Goal: Check status: Check status

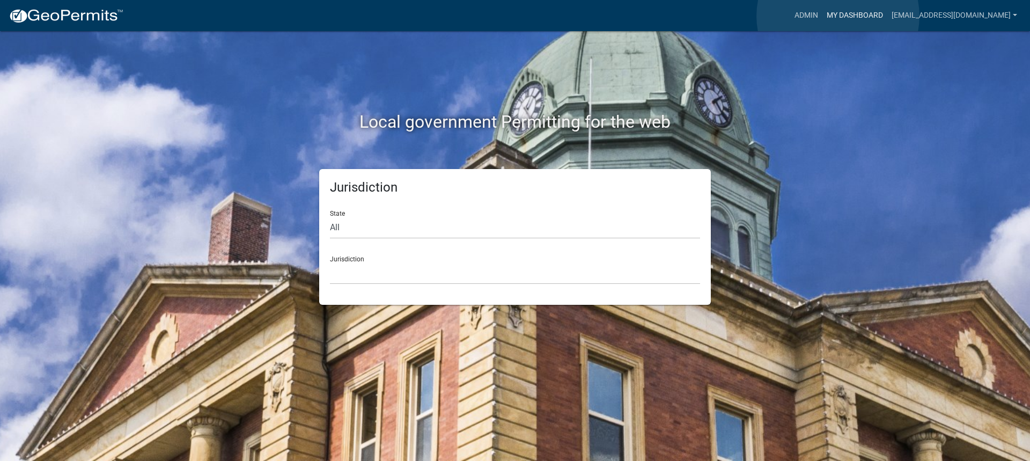
click at [838, 16] on link "My Dashboard" at bounding box center [855, 15] width 65 height 20
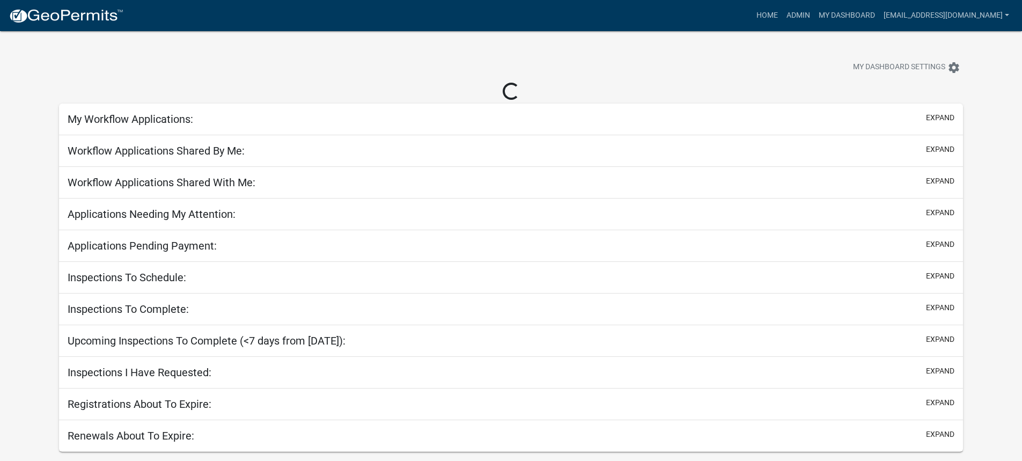
select select "3: 100"
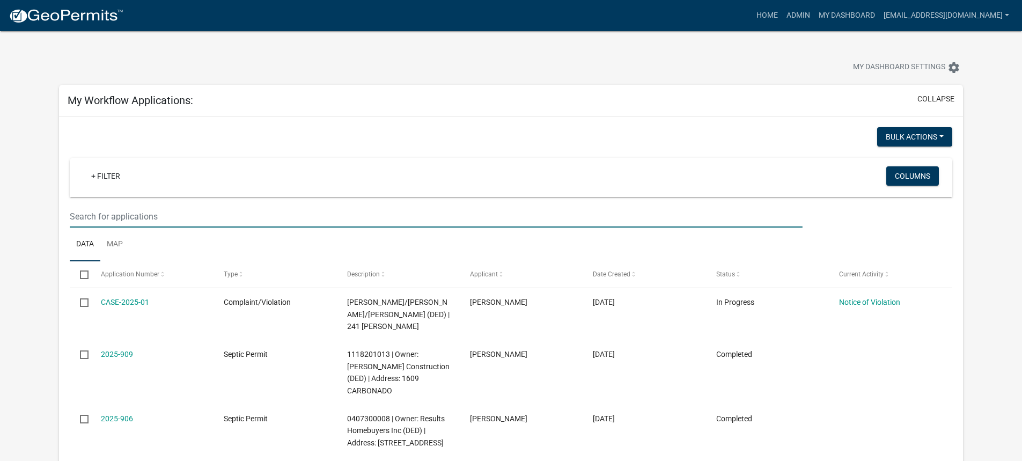
click at [110, 215] on input "text" at bounding box center [436, 217] width 733 height 22
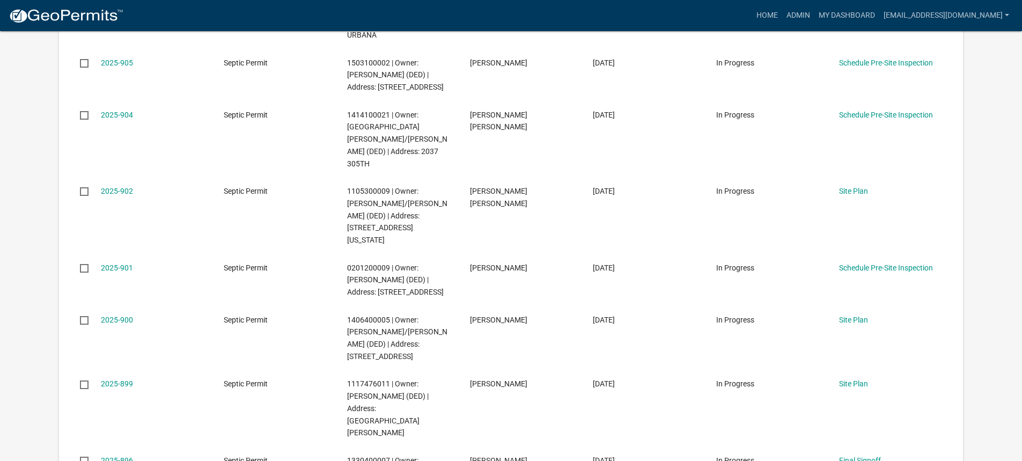
scroll to position [1342, 0]
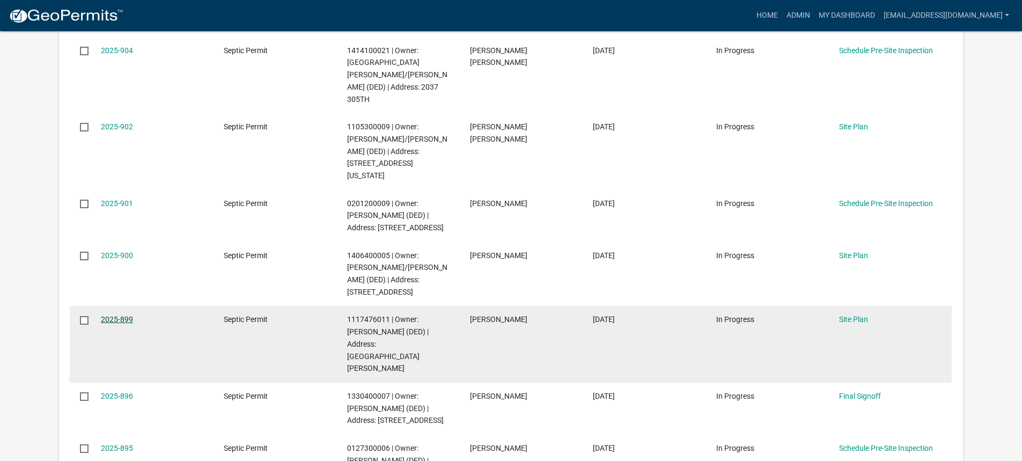
type input "2485 [GEOGRAPHIC_DATA]"
click at [115, 315] on link "2025-899" at bounding box center [117, 319] width 32 height 9
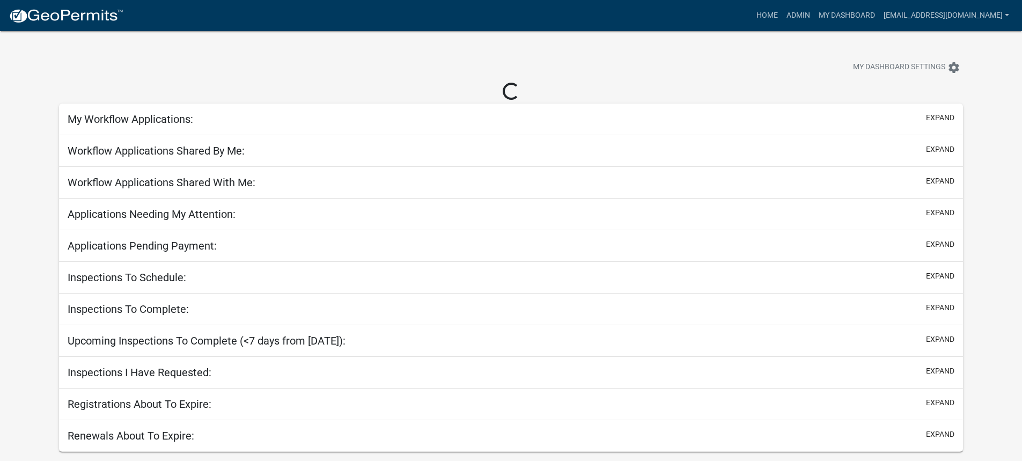
select select "3: 100"
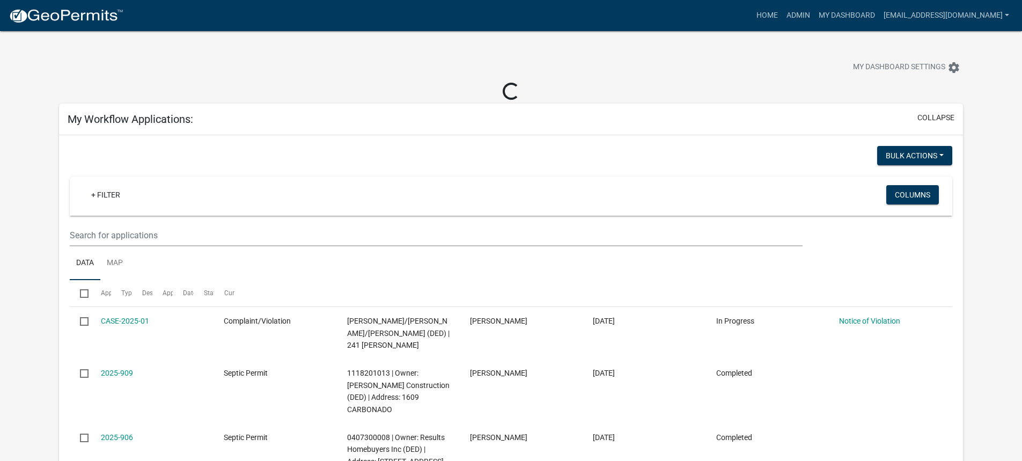
select select "3: 100"
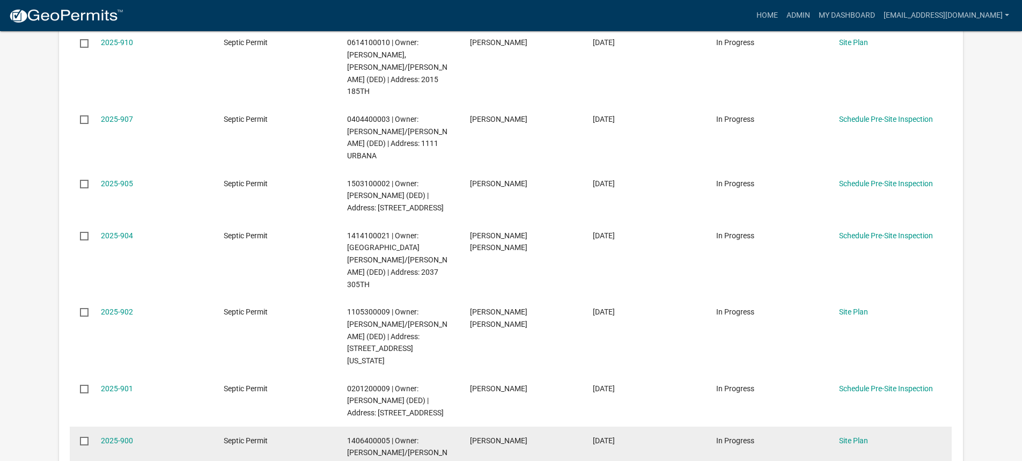
scroll to position [2254, 0]
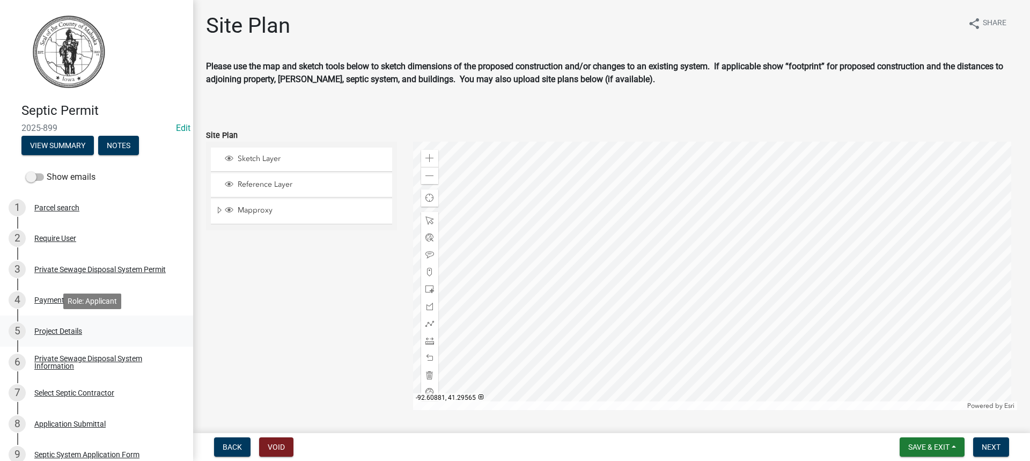
click at [53, 331] on div "Project Details" at bounding box center [58, 331] width 48 height 8
